Goal: Task Accomplishment & Management: Manage account settings

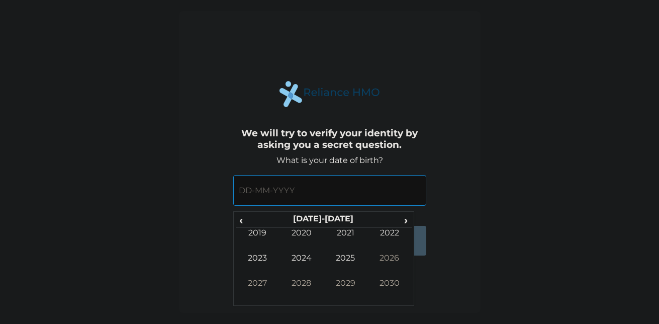
click at [367, 197] on input "text" at bounding box center [329, 190] width 193 height 31
click at [246, 220] on th "2020-2029" at bounding box center [323, 221] width 154 height 14
click at [409, 253] on form "What is your date of birth? ‹ 2020-2029 › 2019 2020 2021 2022 2023 2024 2025 20…" at bounding box center [329, 210] width 193 height 110
click at [243, 218] on span "‹" at bounding box center [241, 220] width 11 height 13
click at [244, 218] on span "‹" at bounding box center [241, 220] width 11 height 13
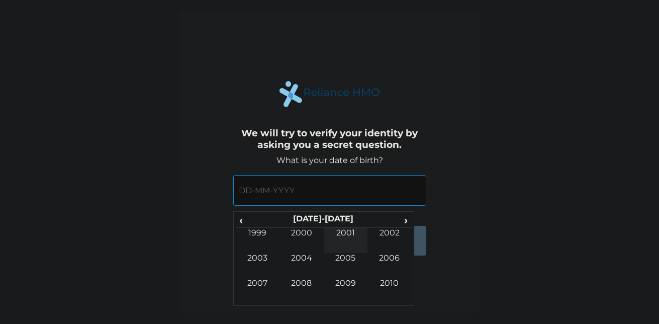
click at [347, 234] on td "2001" at bounding box center [346, 240] width 44 height 25
click at [348, 260] on td "Jul" at bounding box center [346, 265] width 44 height 25
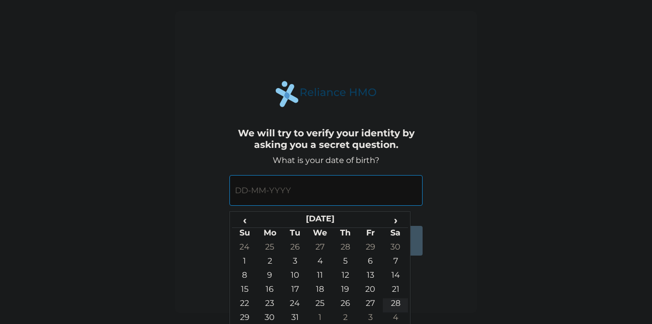
click at [394, 298] on td "28" at bounding box center [395, 305] width 25 height 14
type input "28-07-2001"
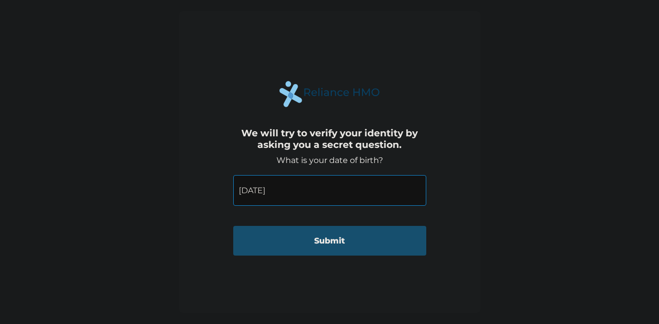
click at [293, 241] on input "Submit" at bounding box center [329, 241] width 193 height 30
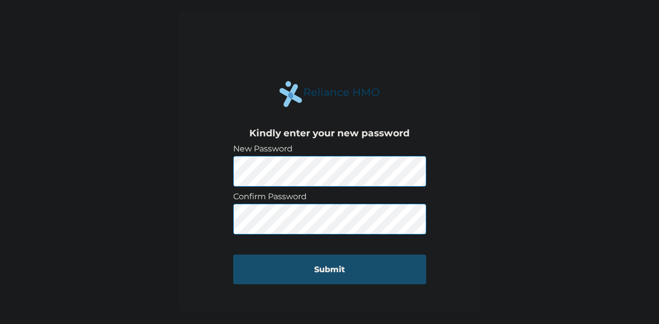
click at [378, 266] on input "Submit" at bounding box center [329, 269] width 193 height 30
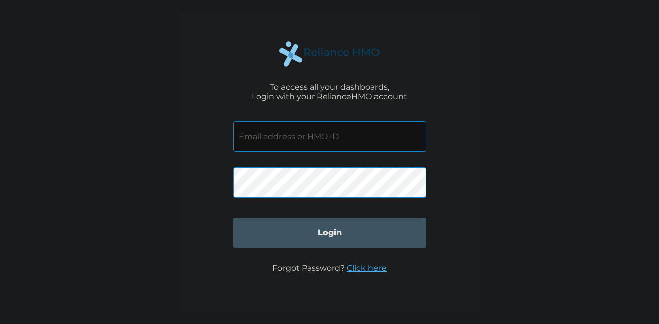
type input "[EMAIL_ADDRESS][DOMAIN_NAME]"
click at [359, 273] on div "Forgot Password? Click here" at bounding box center [330, 273] width 114 height 20
